Goal: Information Seeking & Learning: Stay updated

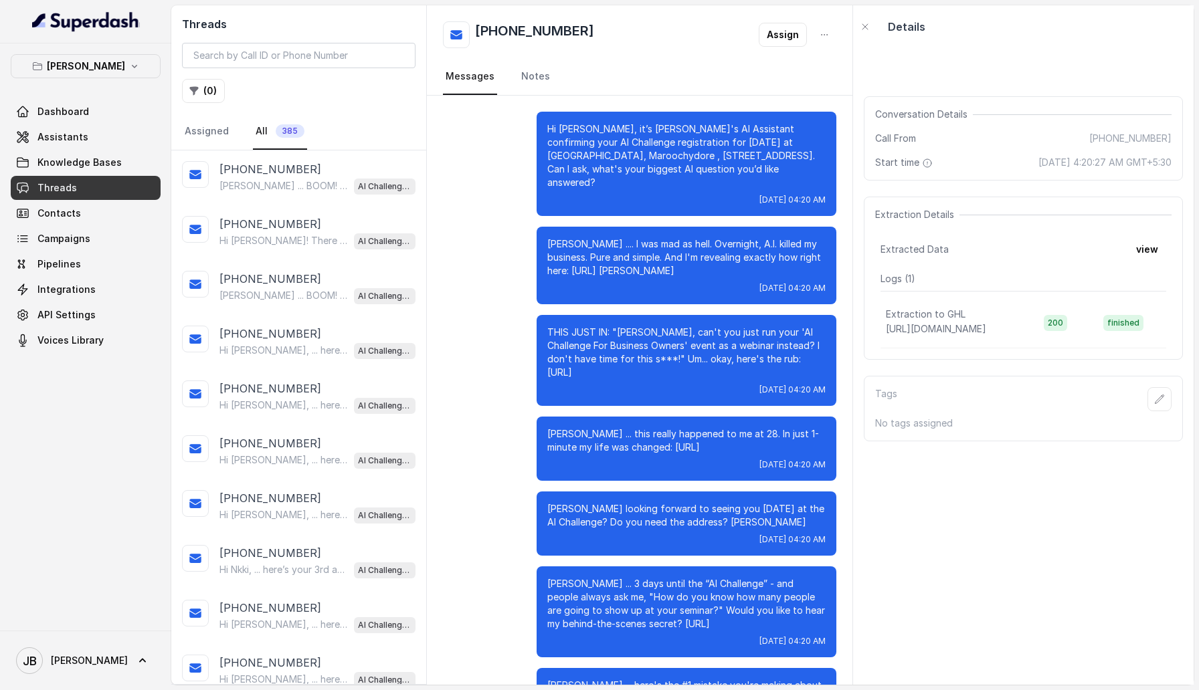
click at [311, 194] on div "[PHONE_NUMBER] [PERSON_NAME] ... BOOM! Only one day to go. Reminder it's [DATE]…" at bounding box center [298, 178] width 255 height 55
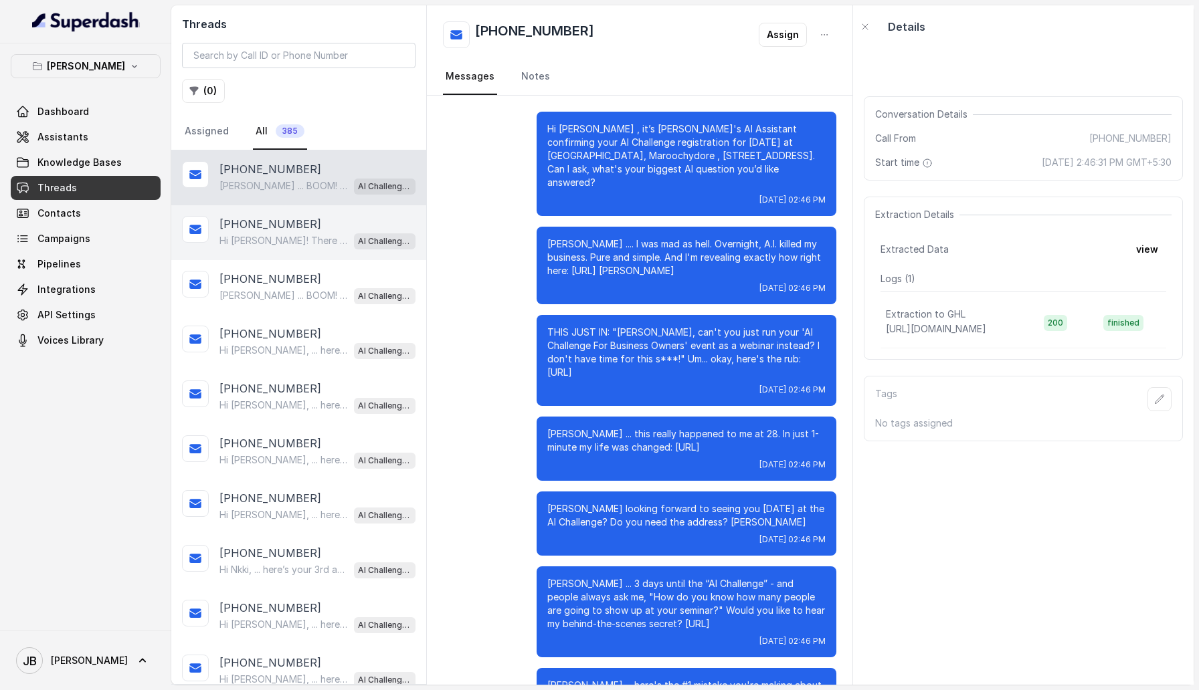
click at [221, 229] on p "[PHONE_NUMBER]" at bounding box center [270, 224] width 102 height 16
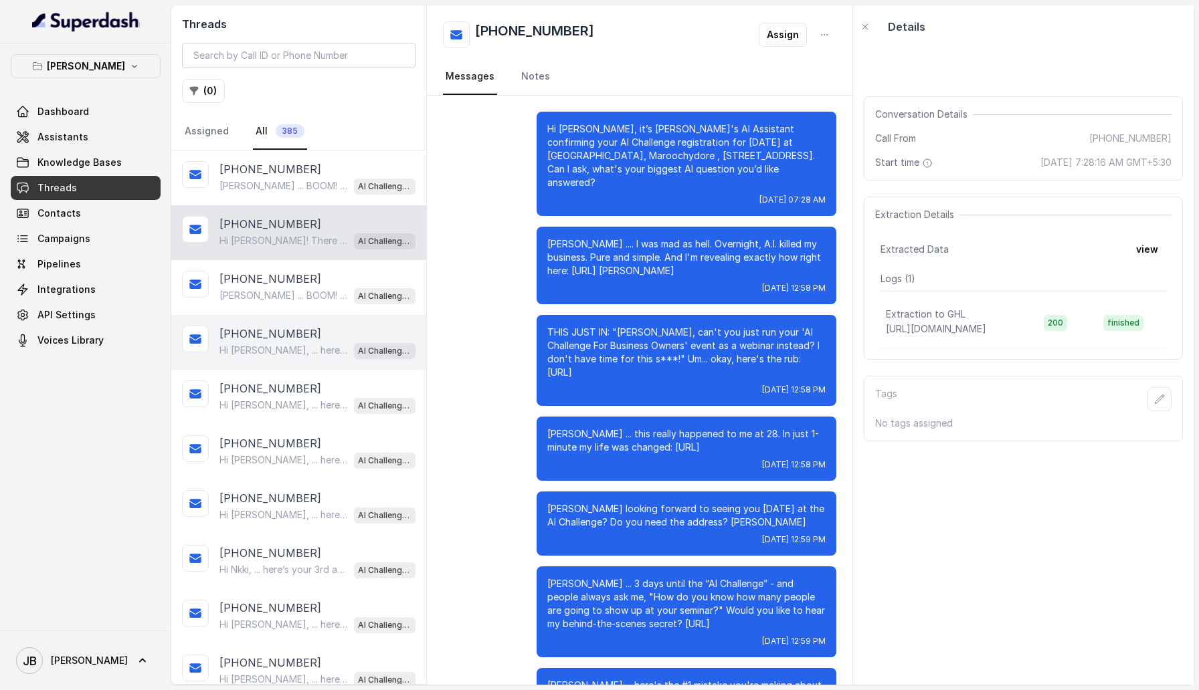
scroll to position [465, 0]
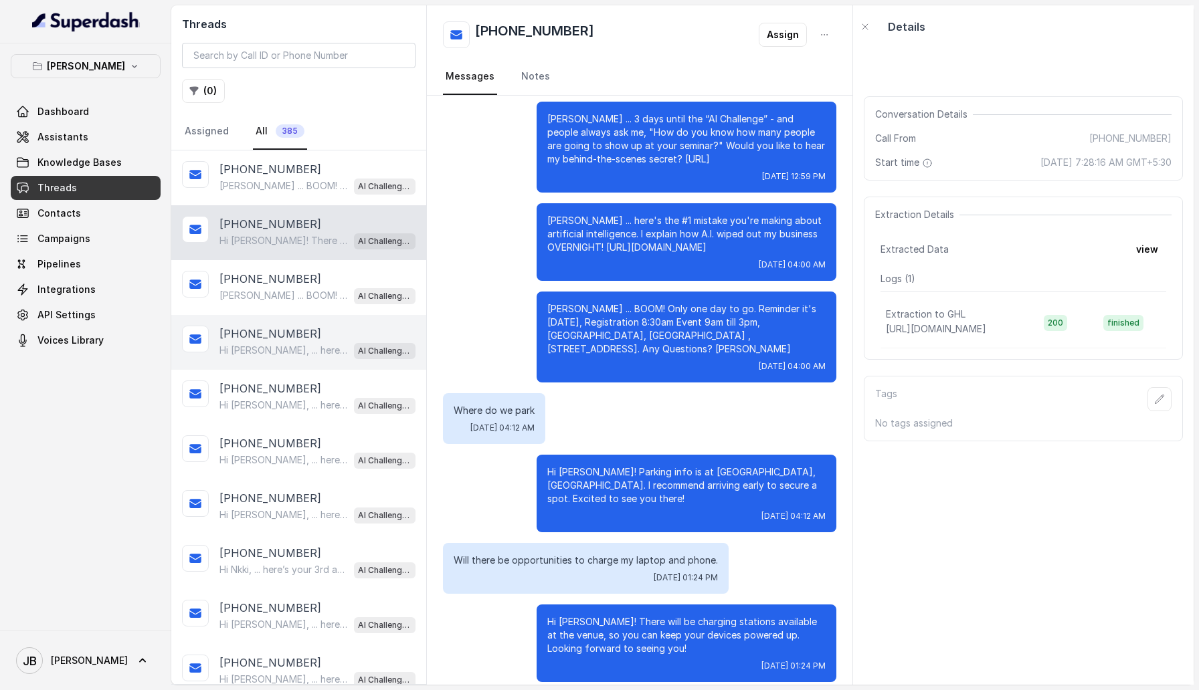
click at [246, 315] on div "[PHONE_NUMBER] Hi [PERSON_NAME], ... here’s your 3rd and final pre-event traini…" at bounding box center [298, 342] width 255 height 55
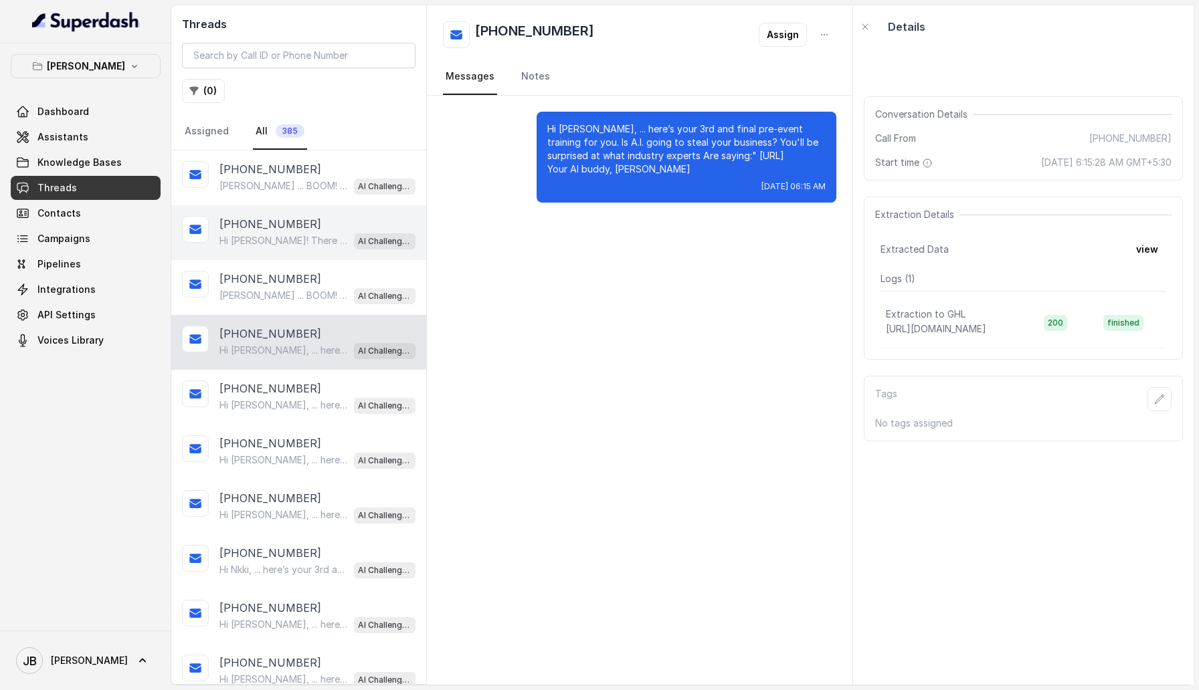
click at [256, 231] on p "[PHONE_NUMBER]" at bounding box center [270, 224] width 102 height 16
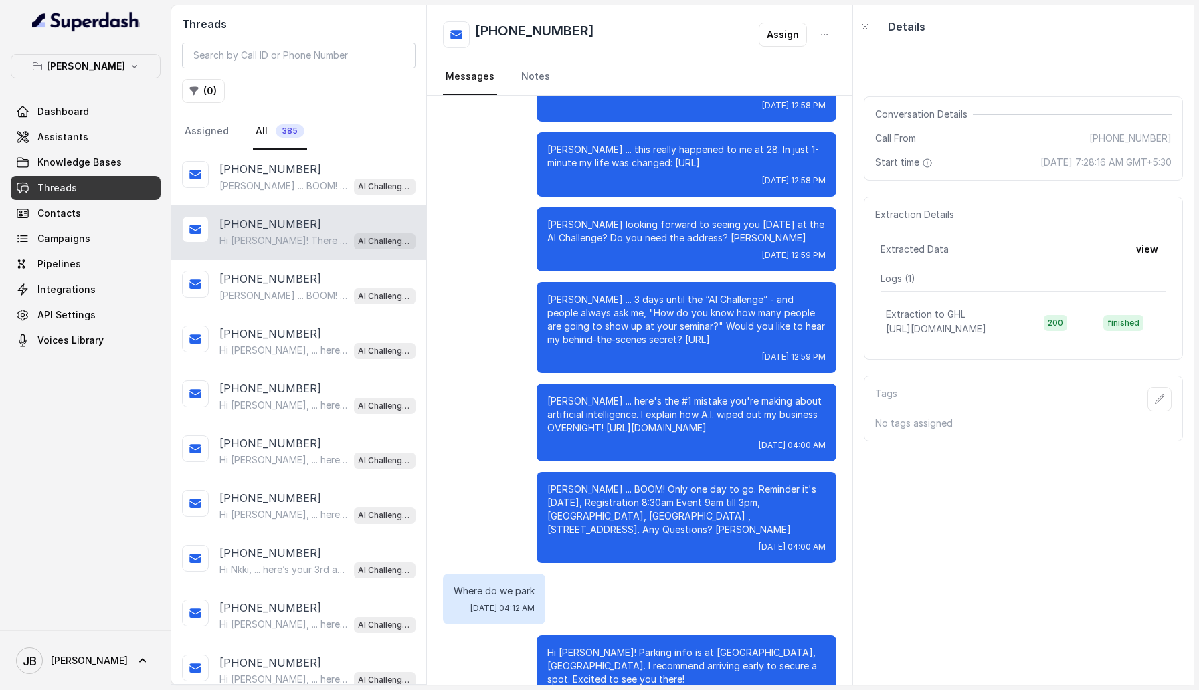
scroll to position [465, 0]
